Goal: Transaction & Acquisition: Register for event/course

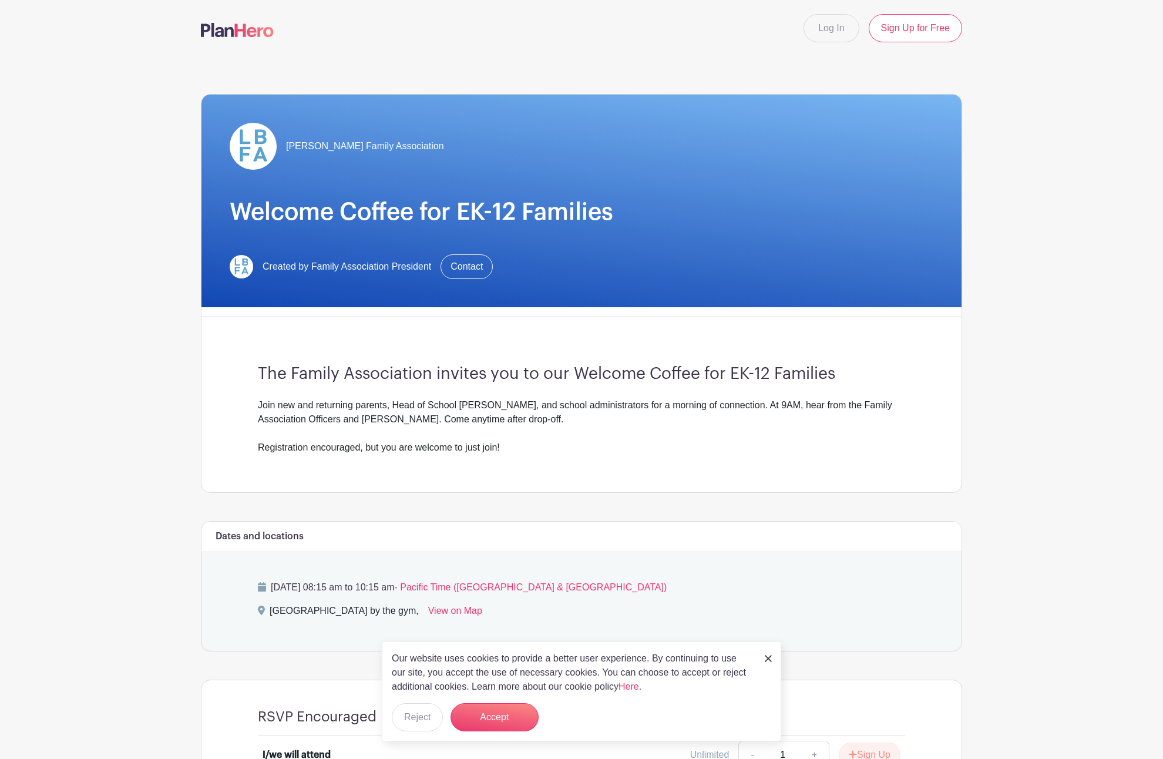
click at [651, 474] on div "The Family Association invites you to our Welcome Coffee for EK-12 Families Joi…" at bounding box center [582, 410] width 704 height 166
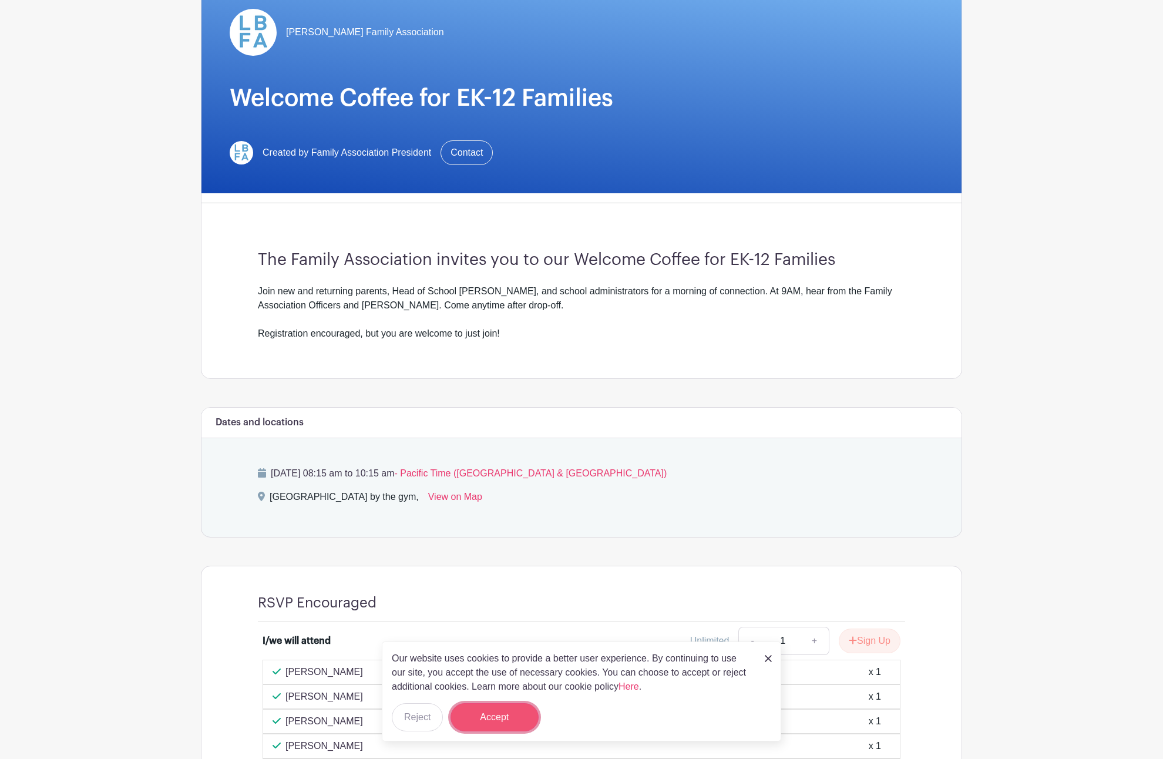
click at [508, 717] on button "Accept" at bounding box center [495, 717] width 88 height 28
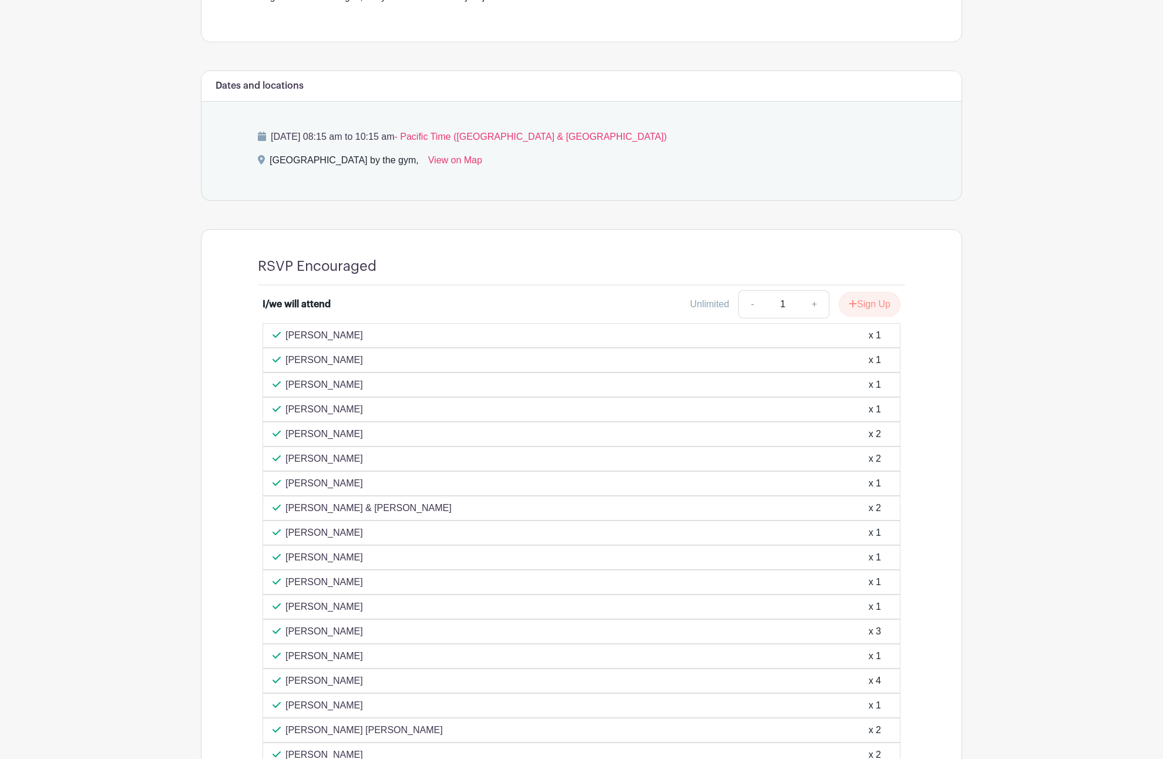
scroll to position [449, 0]
click at [859, 305] on button "Sign Up" at bounding box center [870, 305] width 62 height 25
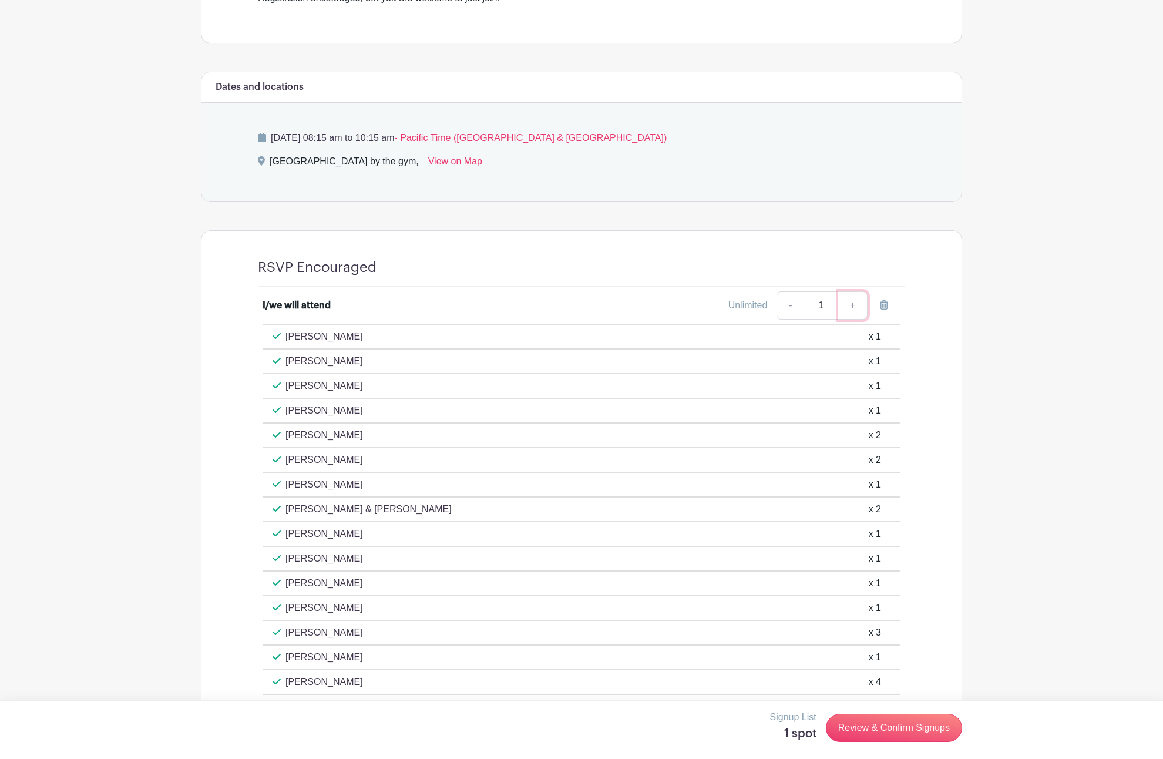
click at [851, 303] on link "+" at bounding box center [852, 305] width 29 height 28
type input "2"
click at [908, 730] on link "Review & Confirm Signups" at bounding box center [894, 728] width 136 height 28
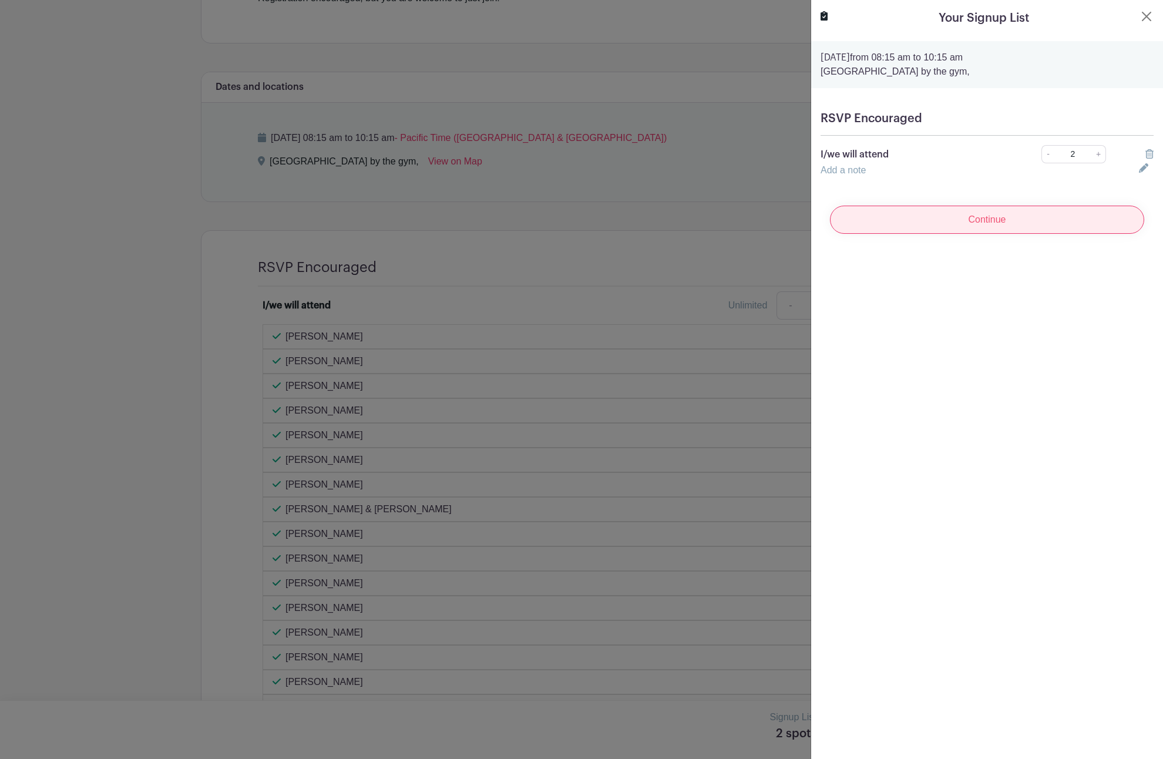
click at [927, 224] on input "Continue" at bounding box center [987, 220] width 314 height 28
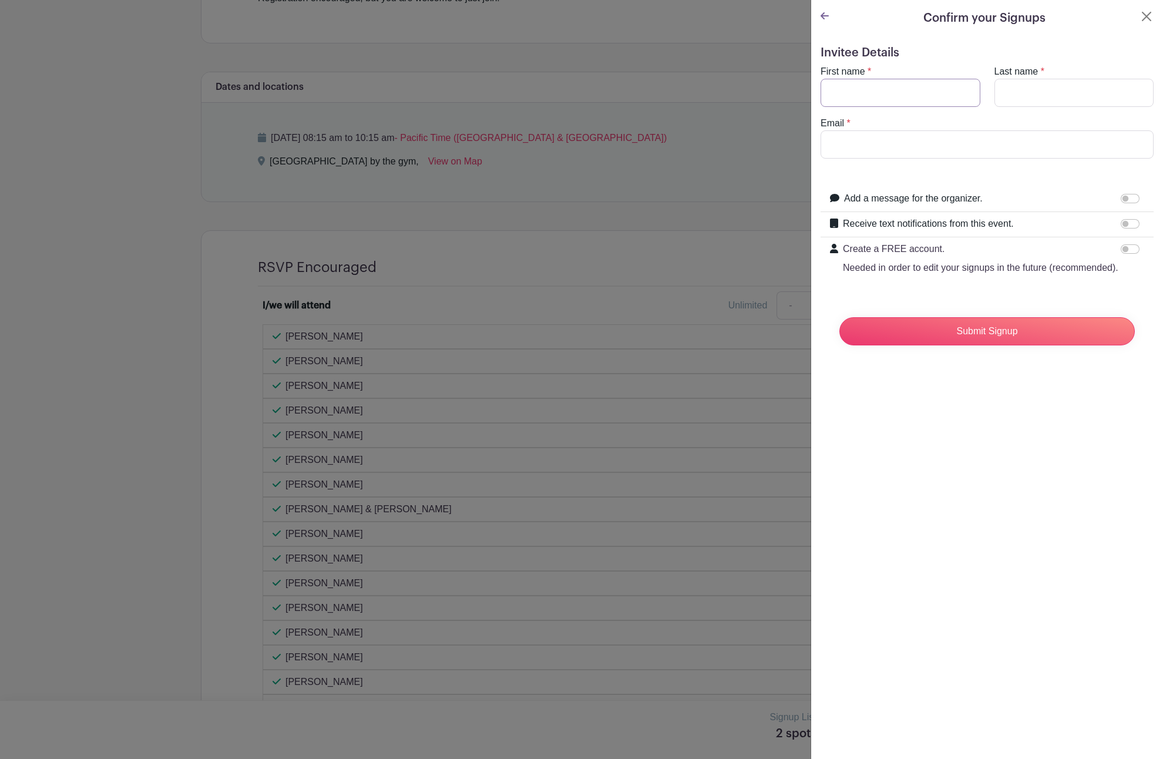
click at [872, 97] on input "First name" at bounding box center [901, 93] width 160 height 28
type input "Otis"
type input "Chandler"
type input "ochandler@gmail.com"
click at [944, 331] on input "Submit Signup" at bounding box center [988, 331] width 296 height 28
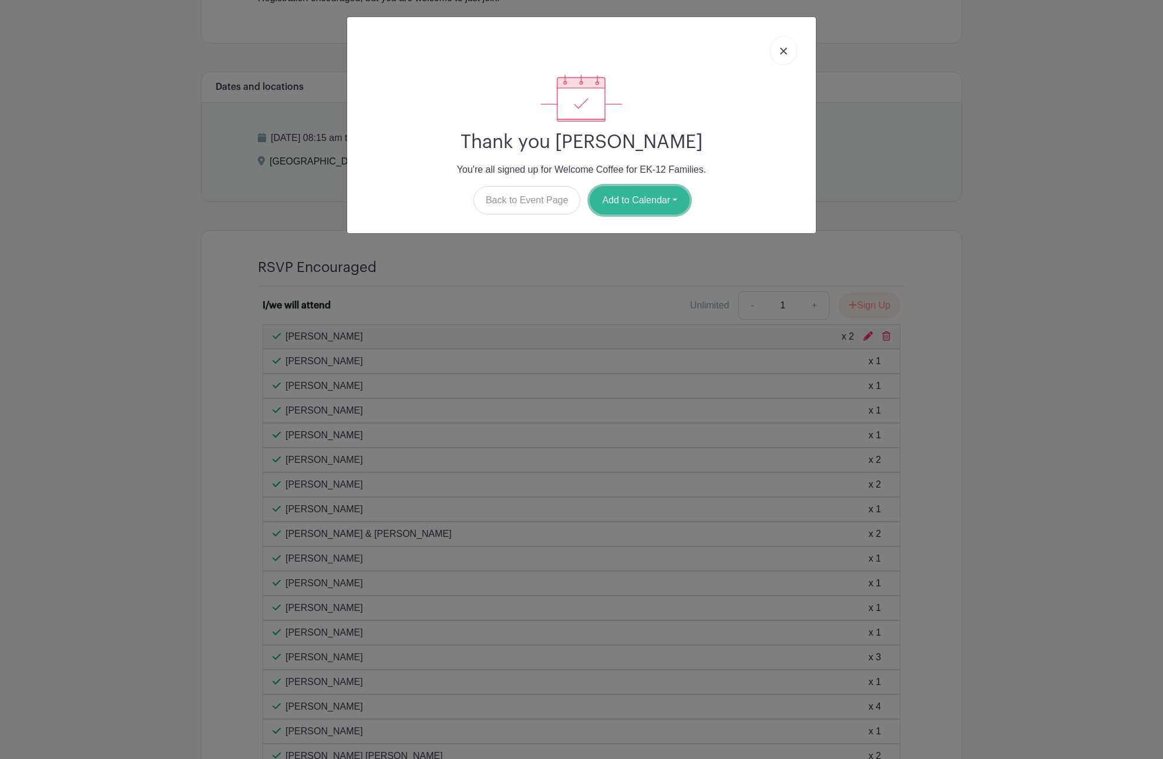
click at [658, 203] on button "Add to Calendar" at bounding box center [640, 200] width 100 height 28
click at [656, 233] on link "Google Calendar" at bounding box center [636, 230] width 93 height 19
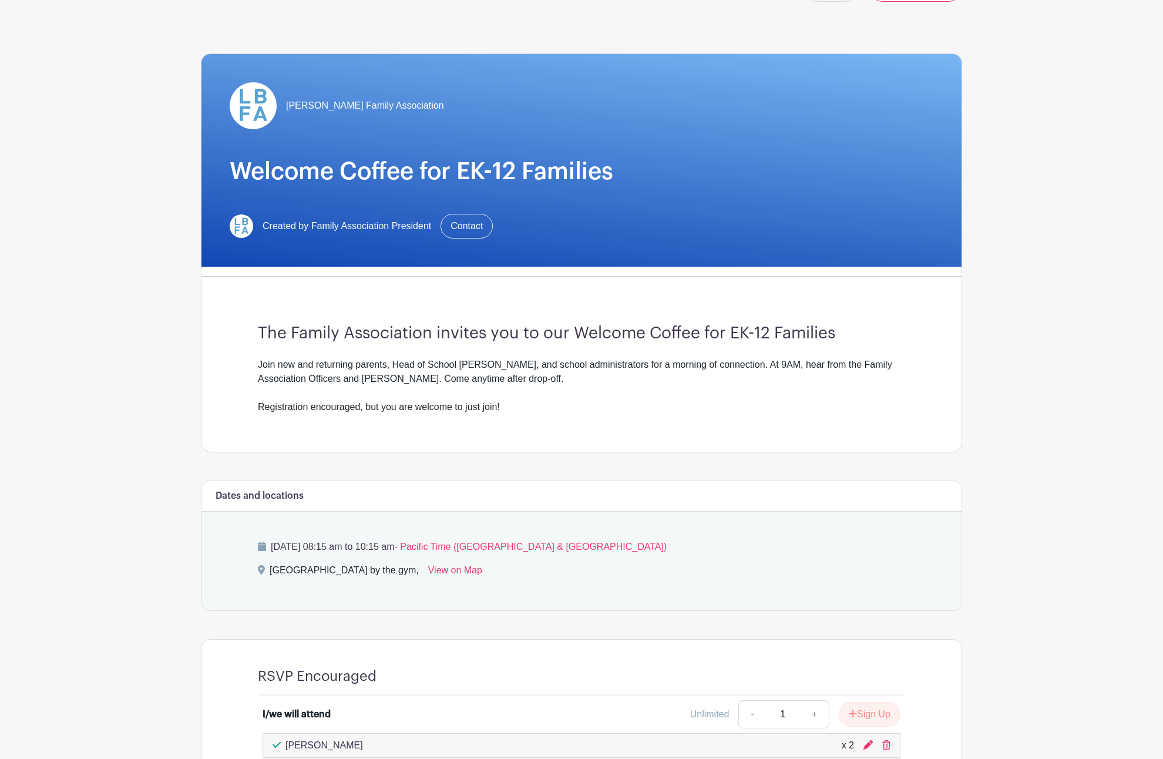
scroll to position [41, 0]
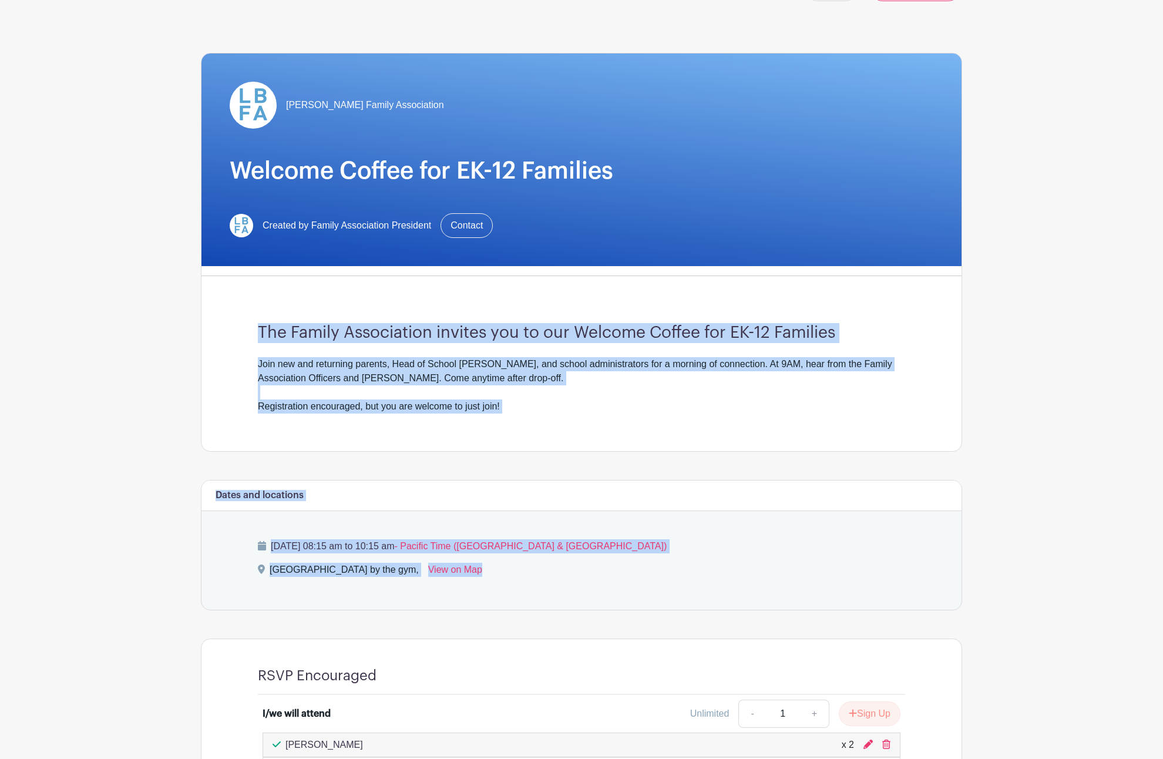
drag, startPoint x: 258, startPoint y: 328, endPoint x: 631, endPoint y: 585, distance: 452.4
click at [631, 585] on div "[PERSON_NAME] Family Association Welcome Coffee for EK-12 Families Created by F…" at bounding box center [581, 642] width 761 height 1254
copy div "The Family Association invites you to our Welcome Coffee for EK-12 Families Joi…"
